Goal: Task Accomplishment & Management: Complete application form

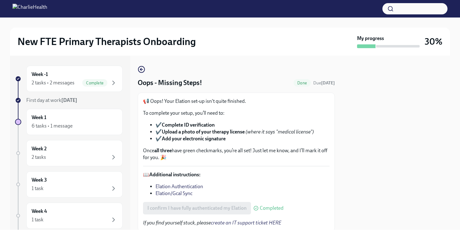
scroll to position [22, 0]
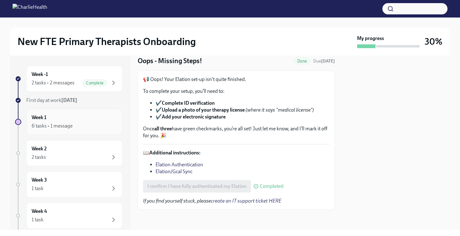
click at [81, 124] on div "6 tasks • 1 message" at bounding box center [75, 126] width 86 height 8
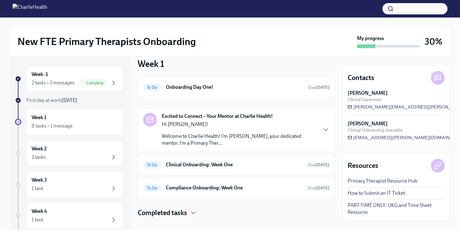
scroll to position [14, 0]
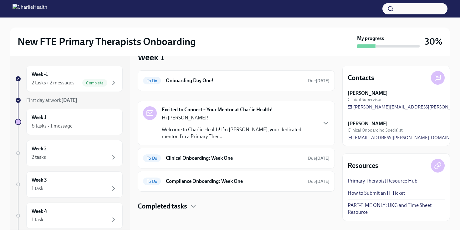
click at [284, 130] on p "Welcome to Charlie Health! I’m [PERSON_NAME], your dedicated mentor. I’m a Prim…" at bounding box center [239, 134] width 155 height 14
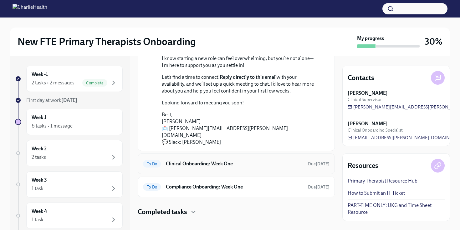
scroll to position [118, 0]
click at [269, 162] on div "To Do Clinical Onboarding: Week One Due [DATE]" at bounding box center [236, 164] width 187 height 10
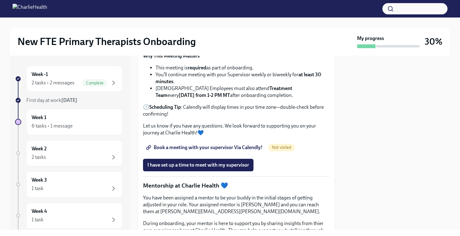
scroll to position [587, 0]
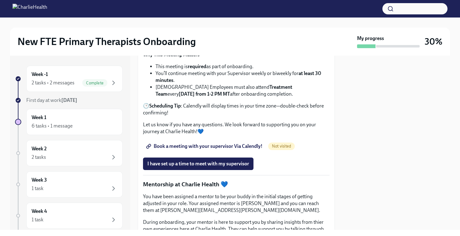
click at [211, 150] on span "Book a meeting with your supervisor Via Calendly!" at bounding box center [205, 146] width 115 height 6
click at [215, 167] on span "I have set up a time to meet with my supervisor" at bounding box center [199, 164] width 102 height 6
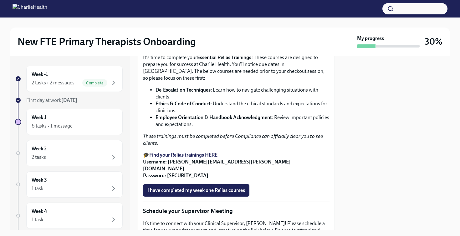
scroll to position [402, 0]
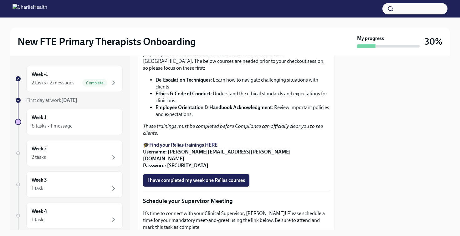
click at [201, 23] on span "I confirm I have started my Docebo courses" at bounding box center [194, 20] width 93 height 6
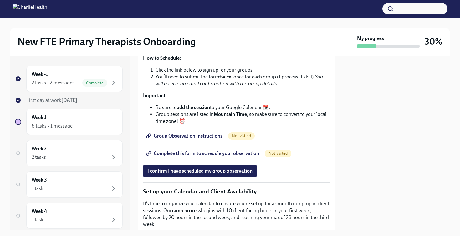
scroll to position [897, 0]
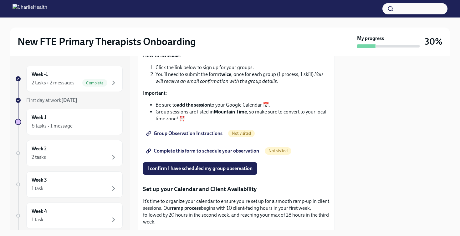
click at [201, 137] on span "Group Observation Instructions" at bounding box center [185, 134] width 75 height 6
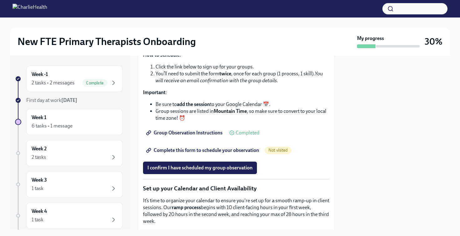
scroll to position [899, 0]
click at [200, 153] on span "Complete this form to schedule your observation" at bounding box center [204, 150] width 112 height 6
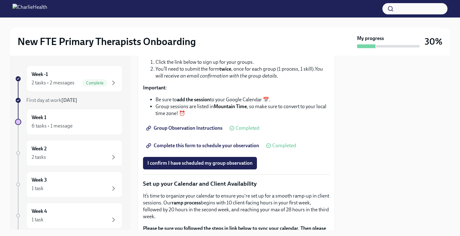
scroll to position [904, 0]
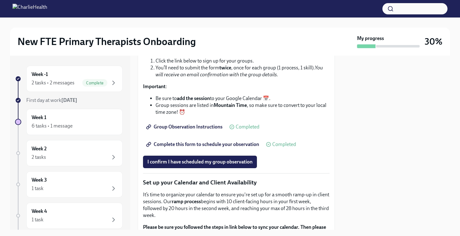
click at [233, 148] on span "Complete this form to schedule your observation" at bounding box center [204, 145] width 112 height 6
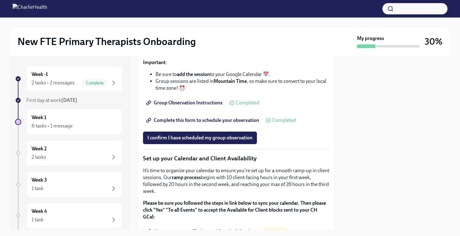
scroll to position [927, 0]
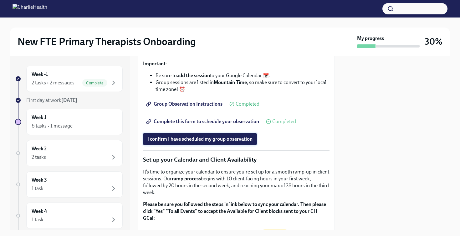
click at [223, 143] on span "I confirm I have scheduled my group observation" at bounding box center [200, 139] width 105 height 6
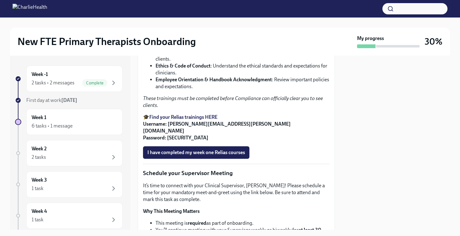
scroll to position [427, 0]
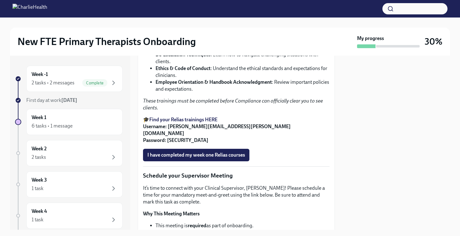
click at [210, 123] on strong "Find your Relias trainings HERE" at bounding box center [183, 120] width 68 height 6
drag, startPoint x: 167, startPoint y: 188, endPoint x: 185, endPoint y: 189, distance: 17.9
click at [184, 144] on p "🎓 Find your Relias trainings HERE Username: [PERSON_NAME][EMAIL_ADDRESS][PERSON…" at bounding box center [236, 131] width 187 height 28
copy strong "ch1234"
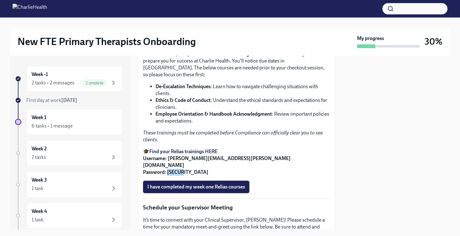
scroll to position [396, 0]
